Goal: Use online tool/utility: Use online tool/utility

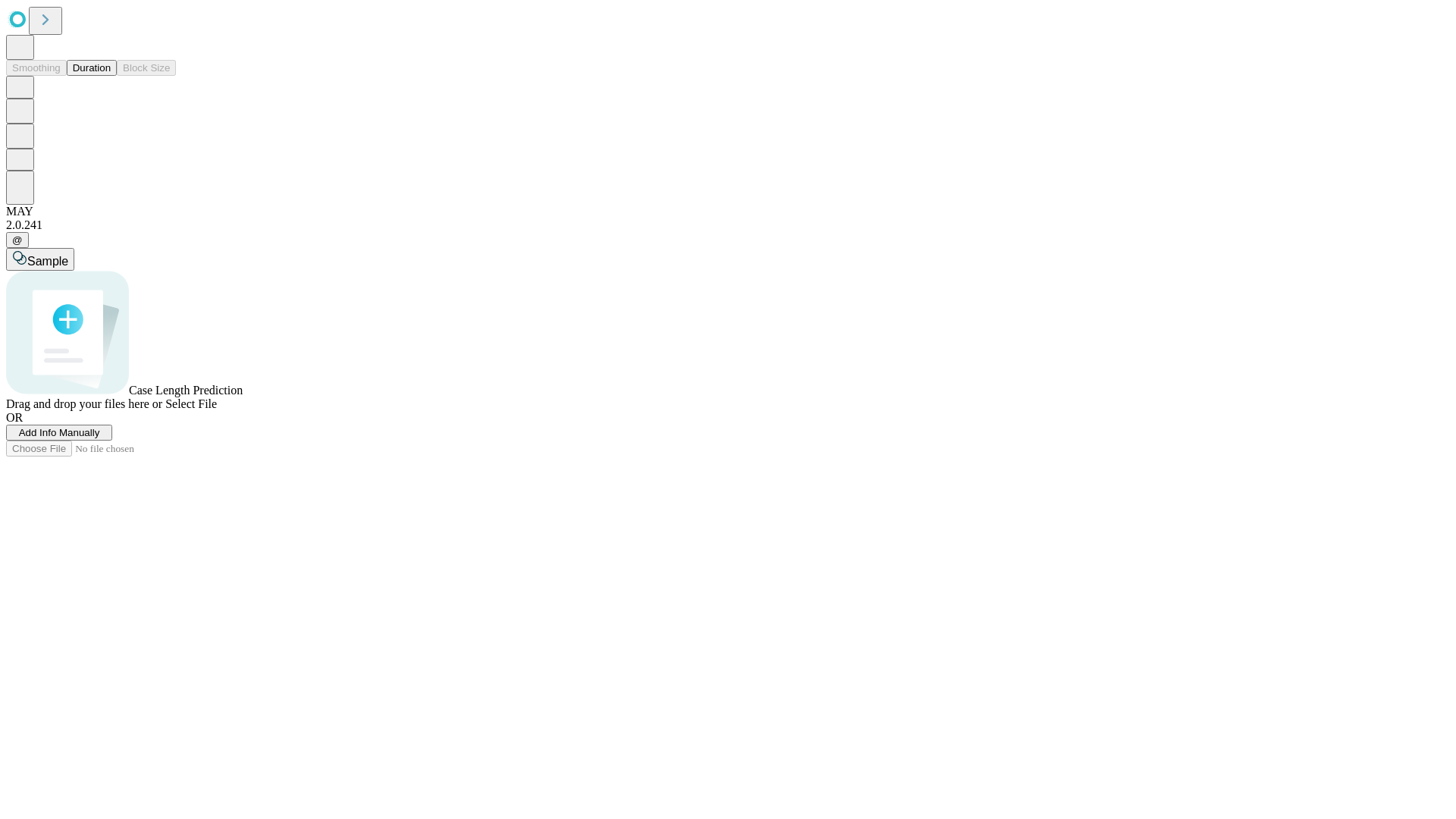
click at [111, 76] on button "Duration" at bounding box center [91, 68] width 50 height 16
click at [217, 410] on span "Select File" at bounding box center [191, 404] width 52 height 13
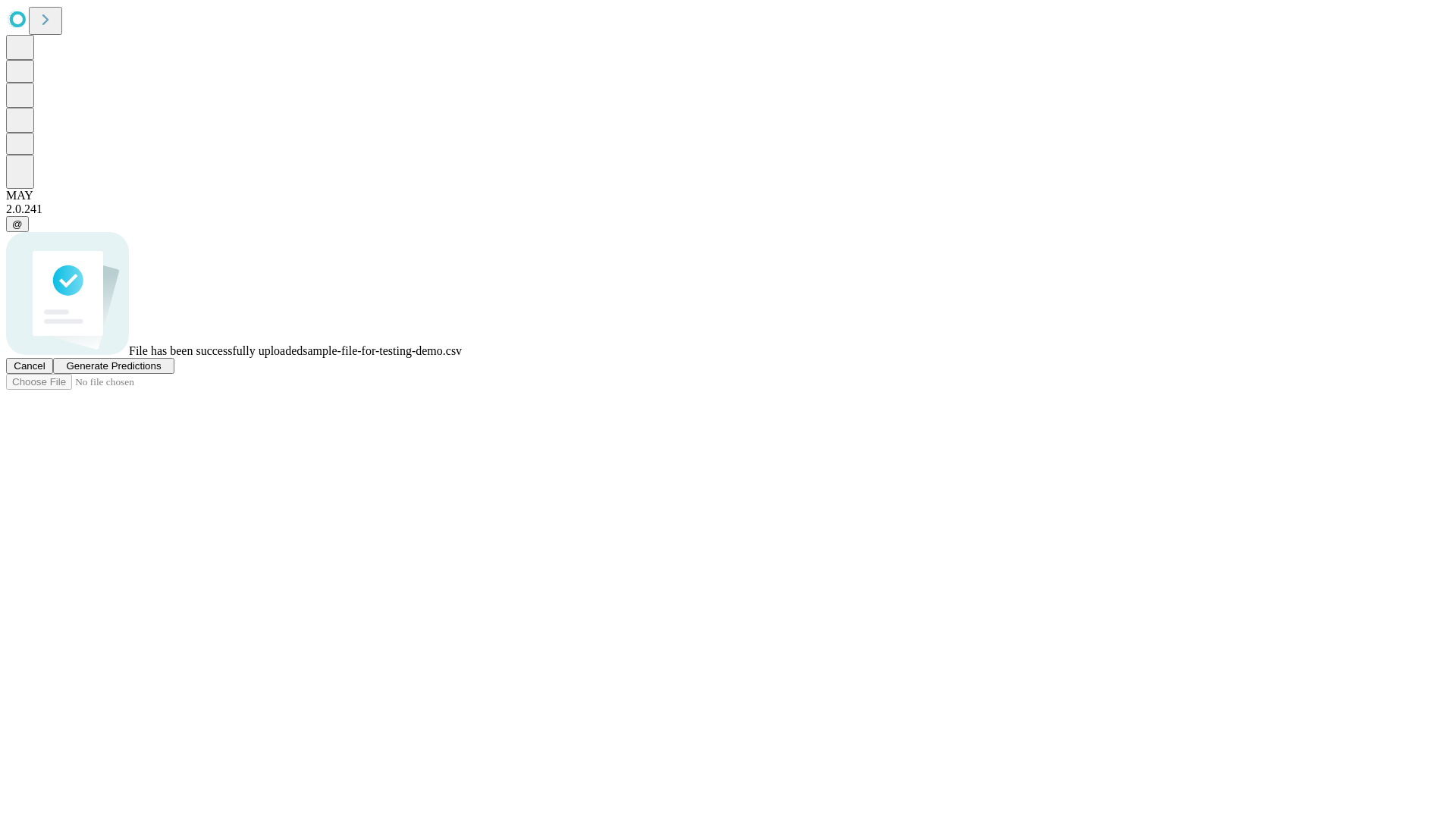
click at [161, 371] on span "Generate Predictions" at bounding box center [113, 365] width 95 height 11
